Goal: Information Seeking & Learning: Learn about a topic

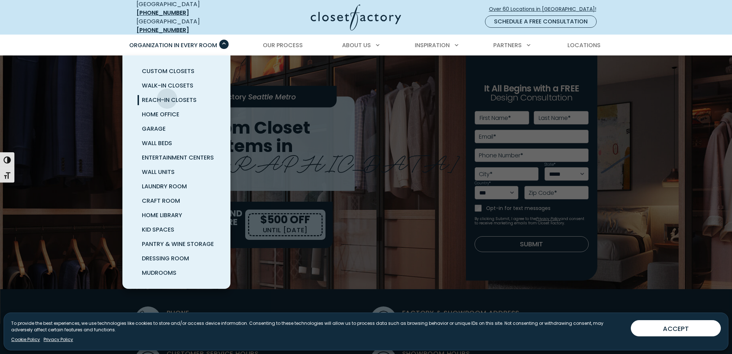
click at [167, 96] on span "Reach-In Closets" at bounding box center [169, 100] width 55 height 8
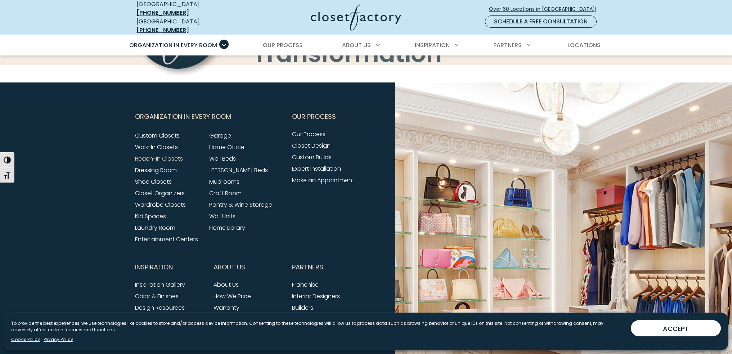
scroll to position [2346, 0]
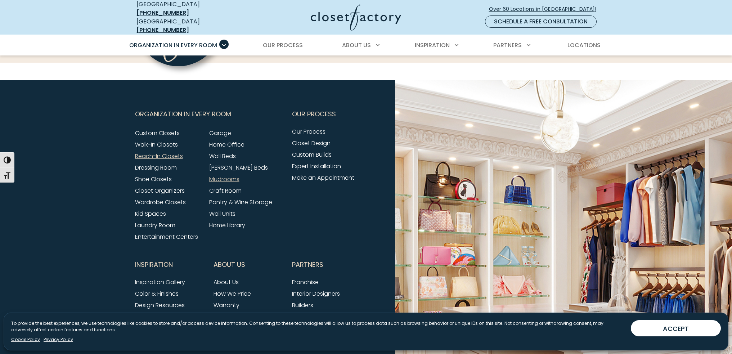
click at [224, 175] on link "Mudrooms" at bounding box center [224, 179] width 30 height 8
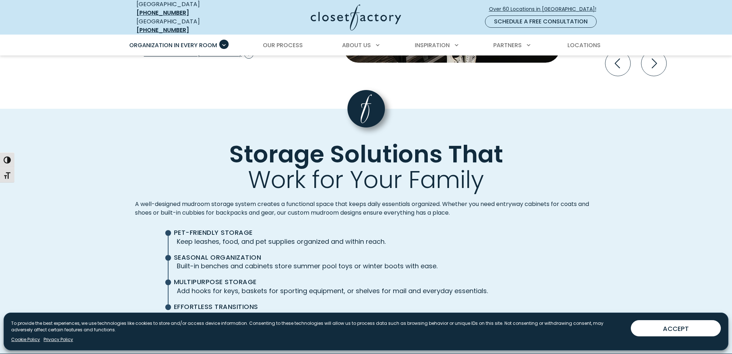
scroll to position [1693, 0]
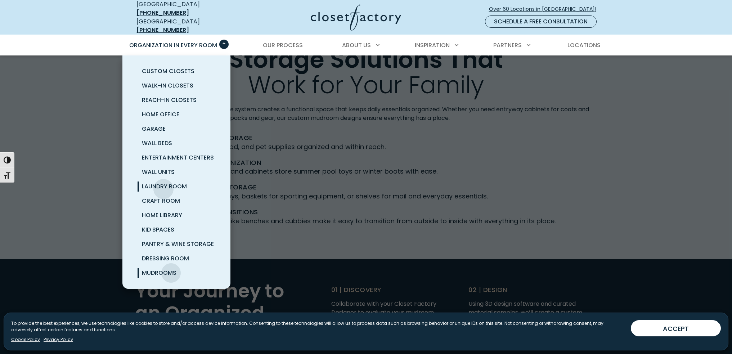
click at [164, 184] on span "Laundry Room" at bounding box center [164, 186] width 45 height 8
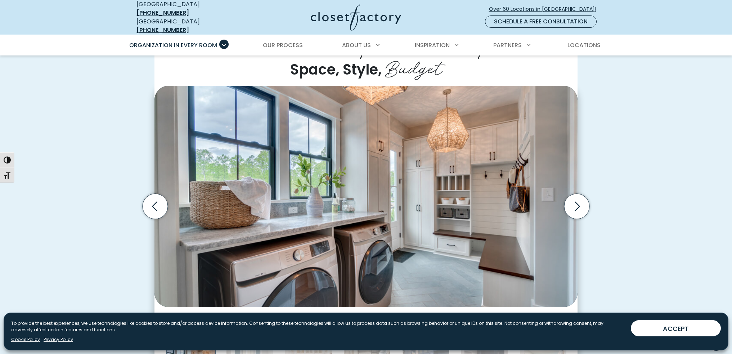
scroll to position [144, 0]
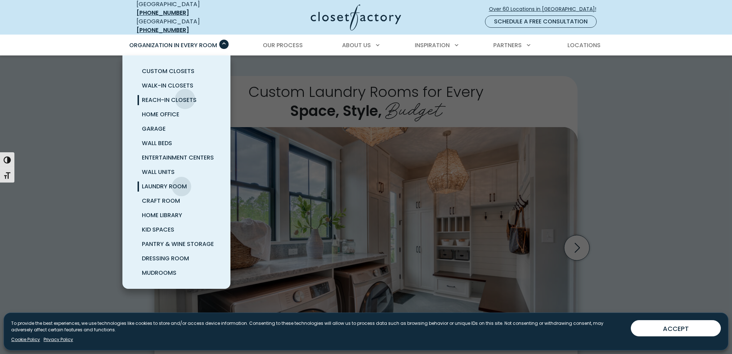
click at [185, 96] on span "Reach-In Closets" at bounding box center [169, 100] width 55 height 8
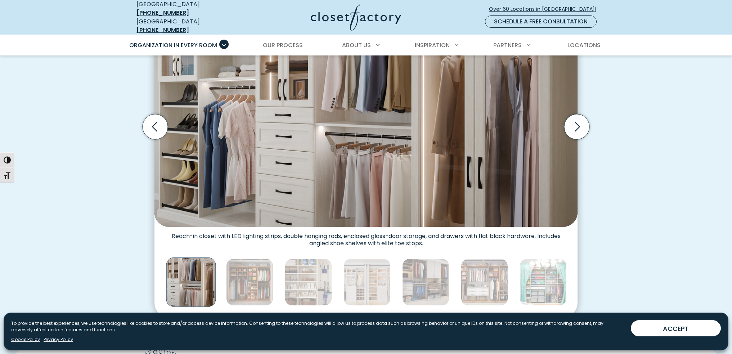
scroll to position [360, 0]
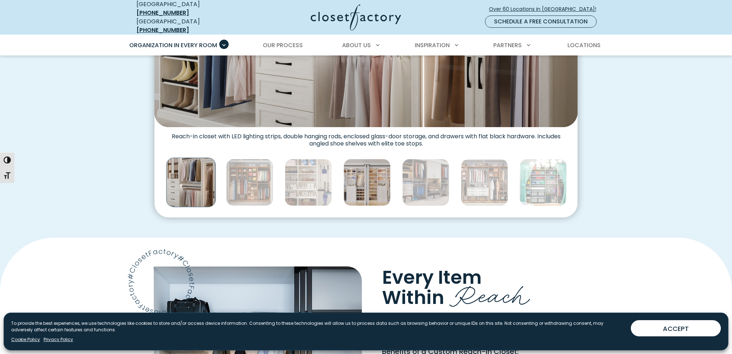
click at [354, 173] on img "Thumbnail Gallery" at bounding box center [367, 182] width 47 height 47
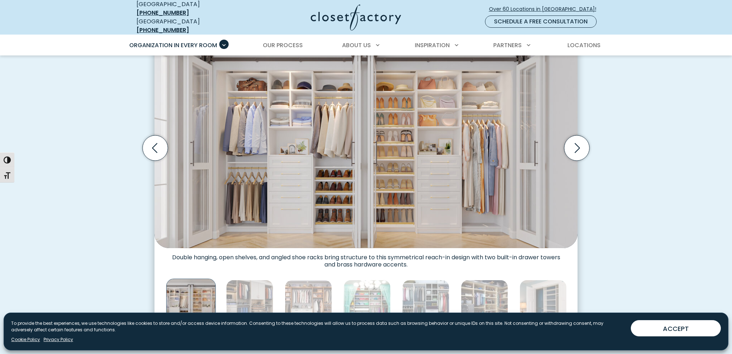
scroll to position [252, 0]
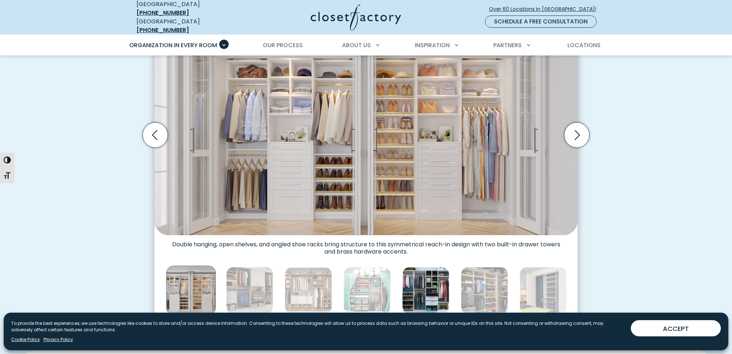
click at [428, 288] on img "Thumbnail Gallery" at bounding box center [425, 290] width 47 height 47
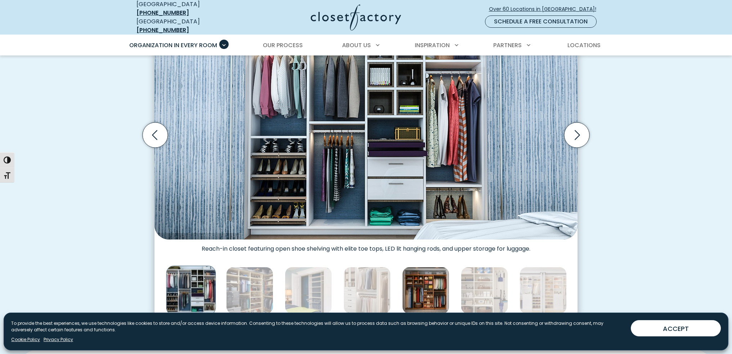
click at [429, 290] on img "Thumbnail Gallery" at bounding box center [425, 290] width 47 height 47
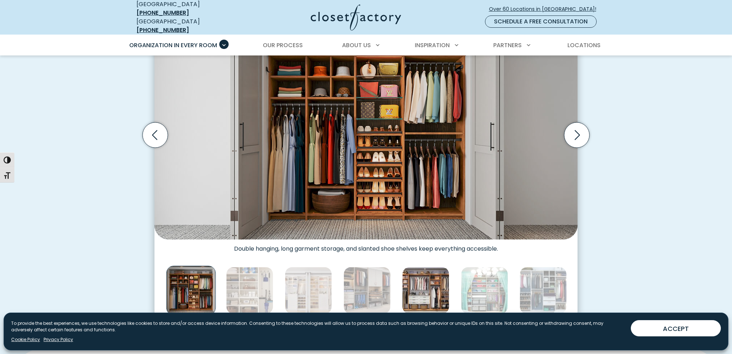
click at [416, 289] on img "Thumbnail Gallery" at bounding box center [425, 290] width 47 height 47
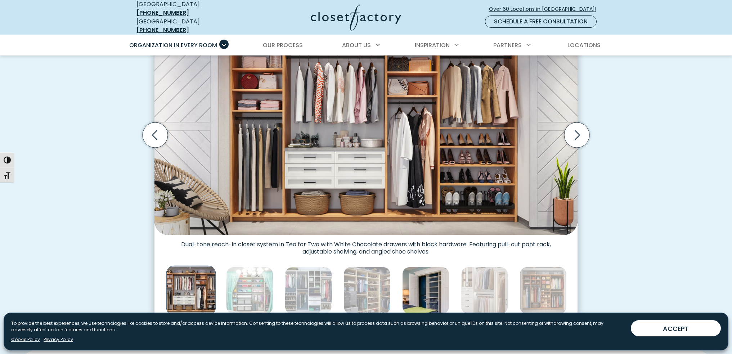
click at [425, 287] on img "Thumbnail Gallery" at bounding box center [425, 290] width 47 height 47
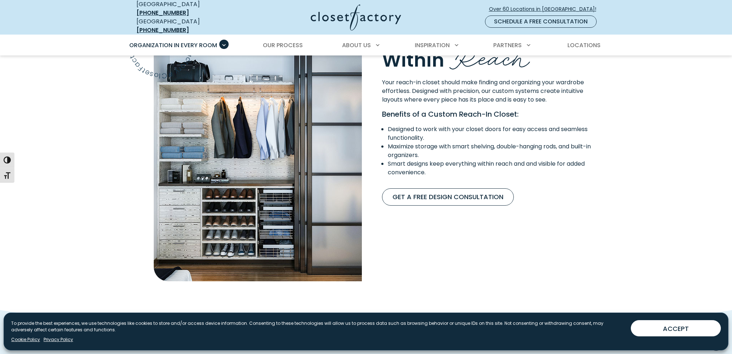
scroll to position [581, 0]
